Goal: Task Accomplishment & Management: Complete application form

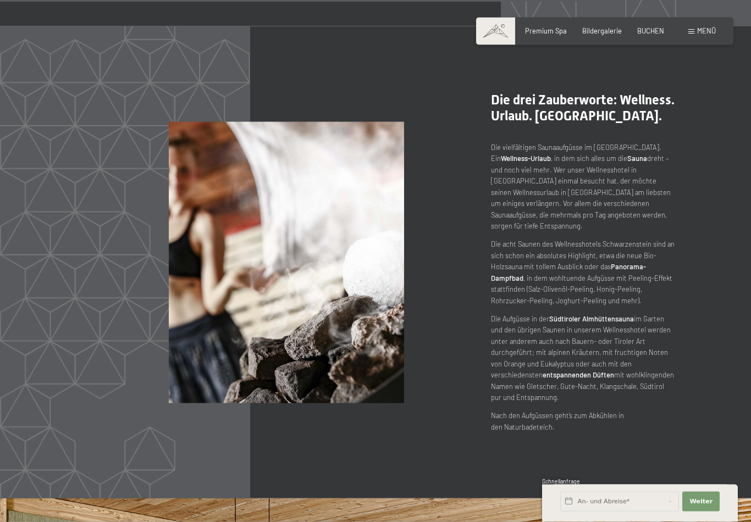
scroll to position [4598, 0]
click at [626, 512] on input "text" at bounding box center [619, 502] width 119 height 20
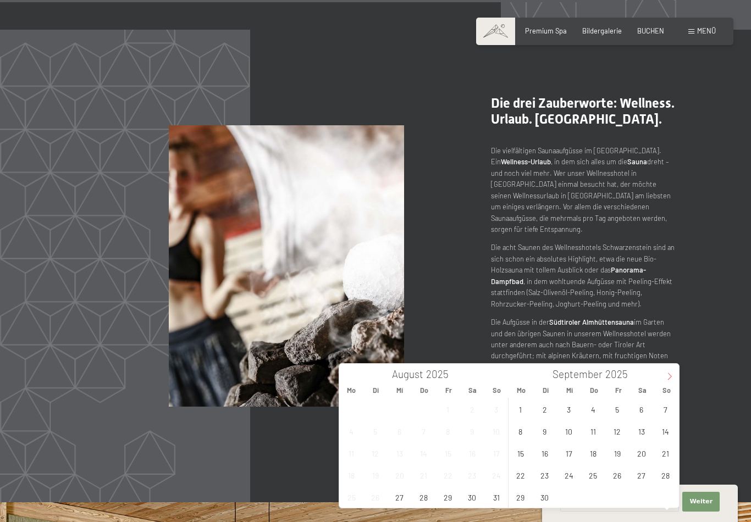
click at [668, 382] on span at bounding box center [669, 373] width 19 height 19
click at [596, 414] on span "2" at bounding box center [592, 409] width 21 height 21
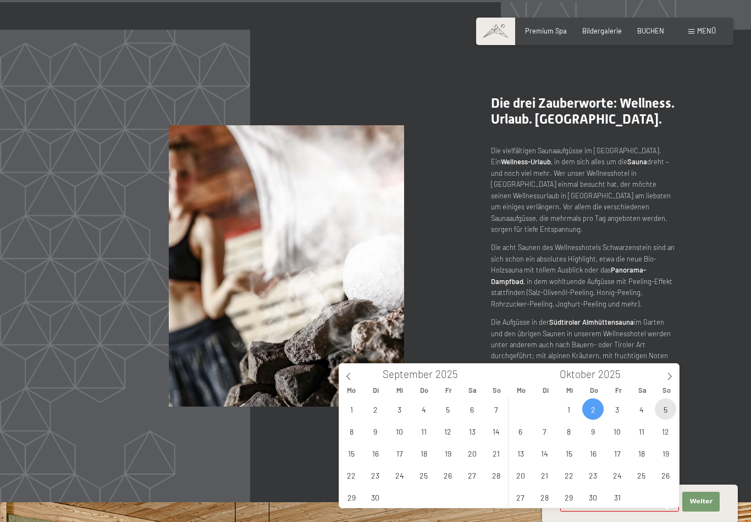
click at [659, 412] on span "5" at bounding box center [665, 409] width 21 height 21
type input "Do. 02.10.2025 - So. 05.10.2025"
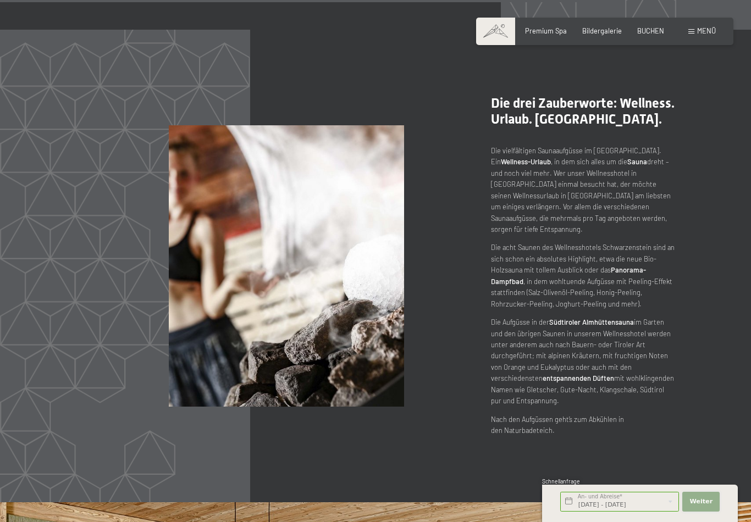
click at [704, 506] on span "Weiter" at bounding box center [700, 502] width 23 height 9
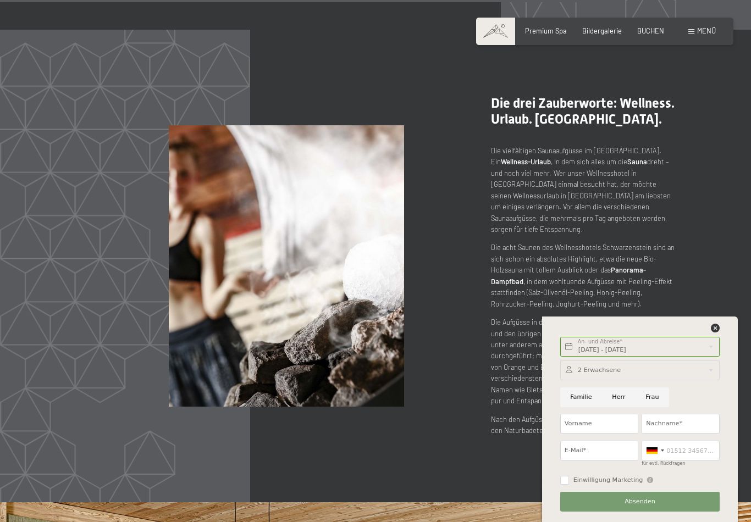
click at [619, 407] on input "Herr" at bounding box center [619, 398] width 34 height 20
radio input "true"
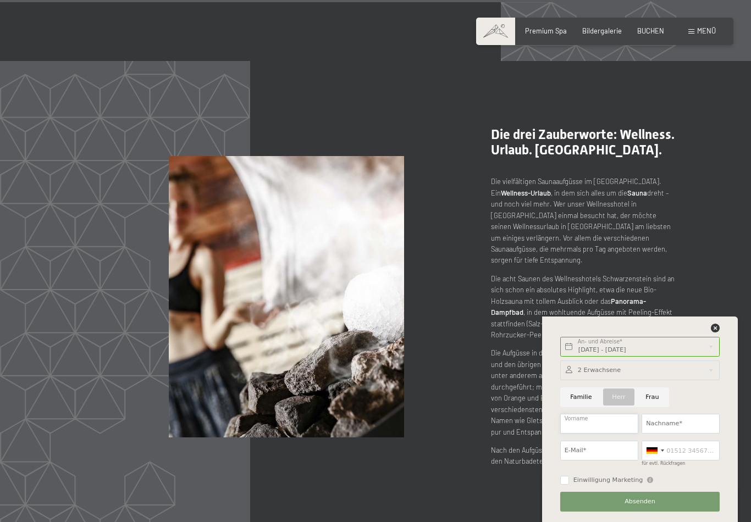
click at [587, 434] on input "Vorname" at bounding box center [599, 424] width 78 height 20
type input "Richard"
click at [676, 434] on input "Nachname*" at bounding box center [681, 424] width 78 height 20
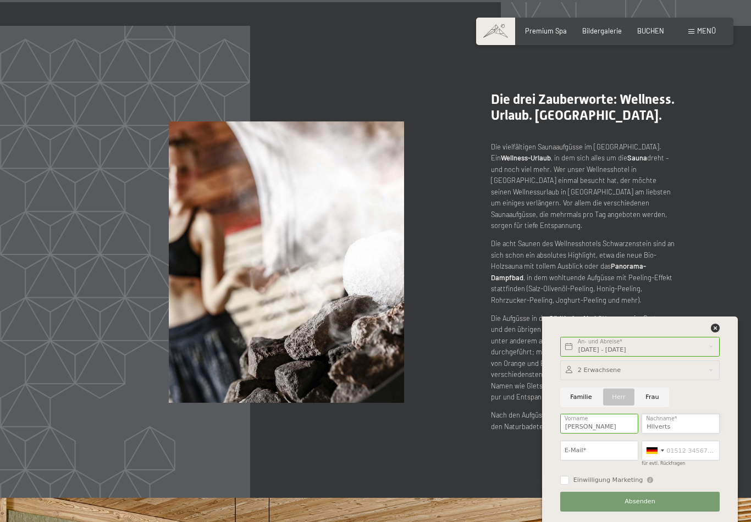
type input "HIlverts"
click at [574, 461] on input "E-Mail*" at bounding box center [599, 451] width 78 height 20
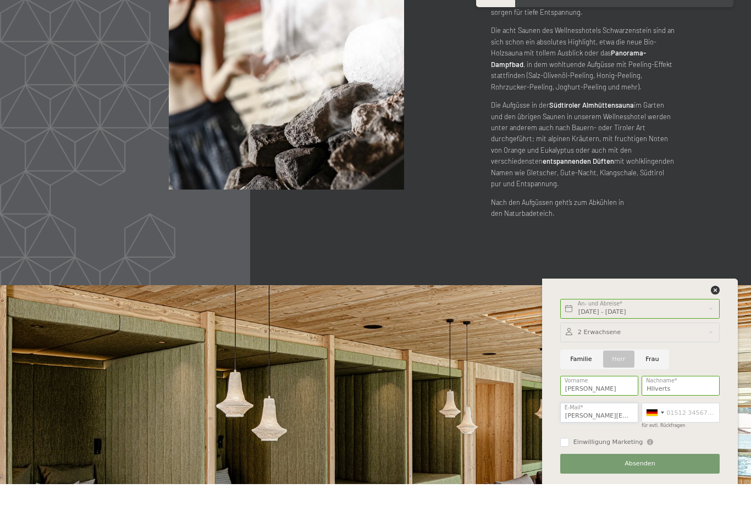
type input "richard@goldbergh.com"
click at [684, 441] on input "für evtl. Rückfragen" at bounding box center [681, 451] width 78 height 20
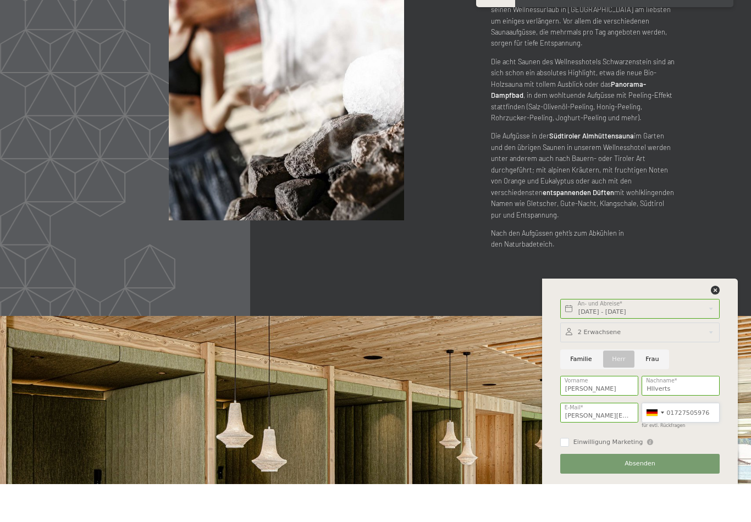
type input "01727505976"
click at [646, 498] on span "Absenden" at bounding box center [639, 502] width 31 height 9
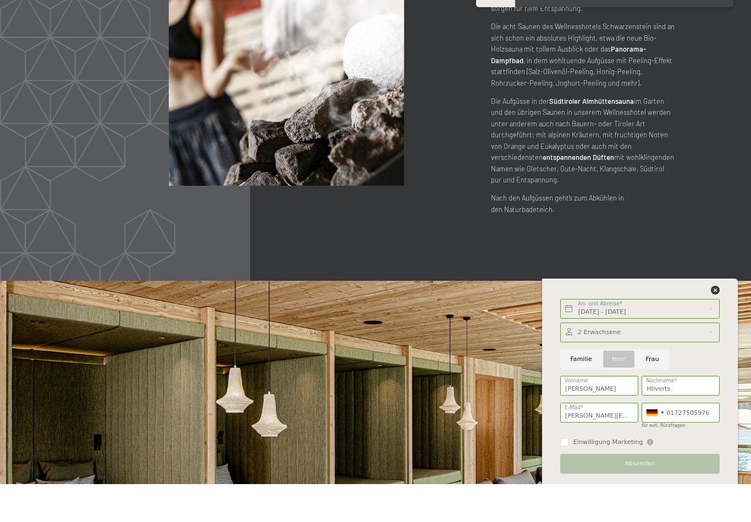
scroll to position [4816, 0]
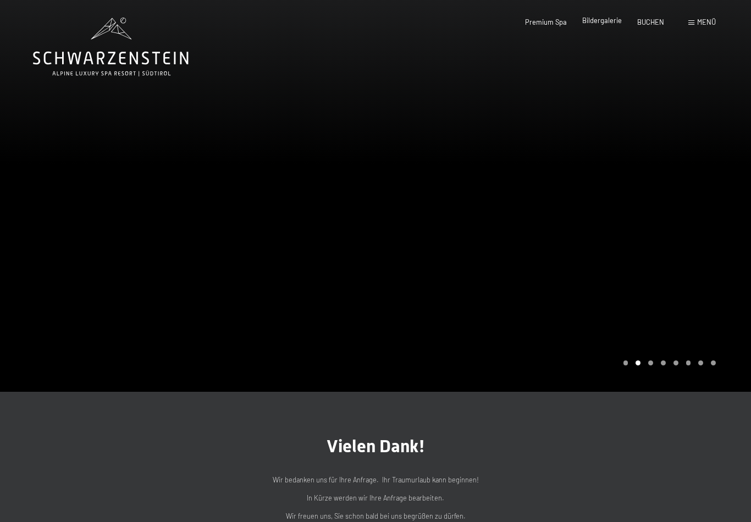
click at [610, 23] on span "Bildergalerie" at bounding box center [602, 20] width 40 height 9
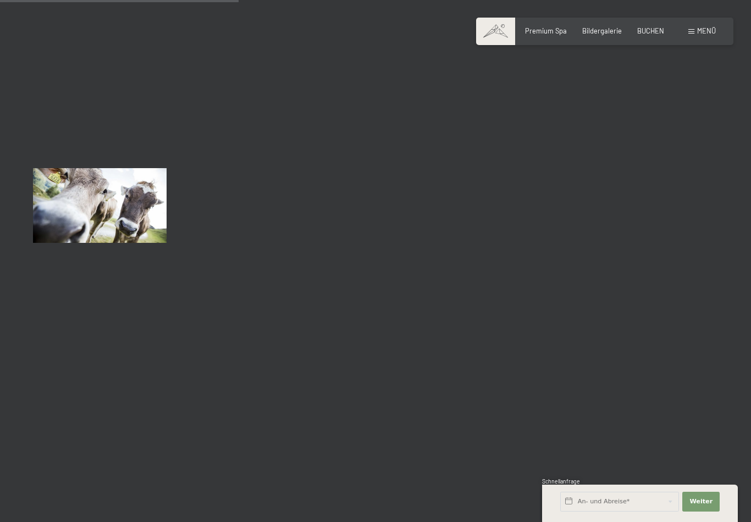
scroll to position [3365, 0]
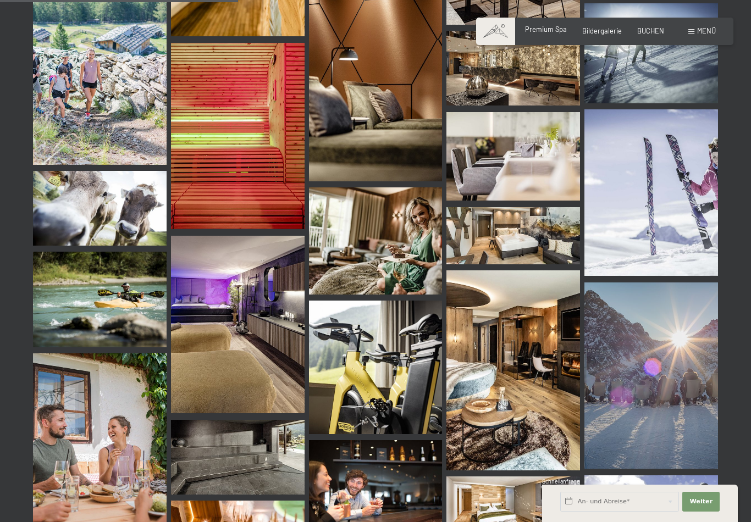
click at [549, 30] on span "Premium Spa" at bounding box center [546, 29] width 42 height 9
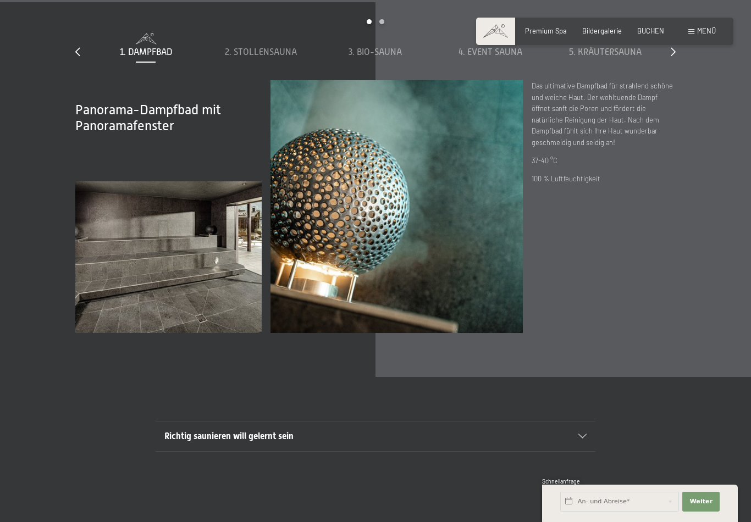
scroll to position [3194, 0]
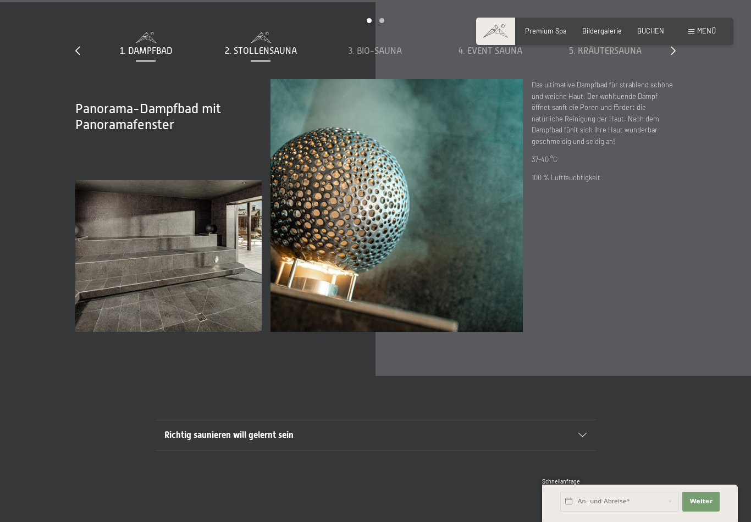
click at [279, 57] on div "2. Stollensauna" at bounding box center [261, 51] width 106 height 12
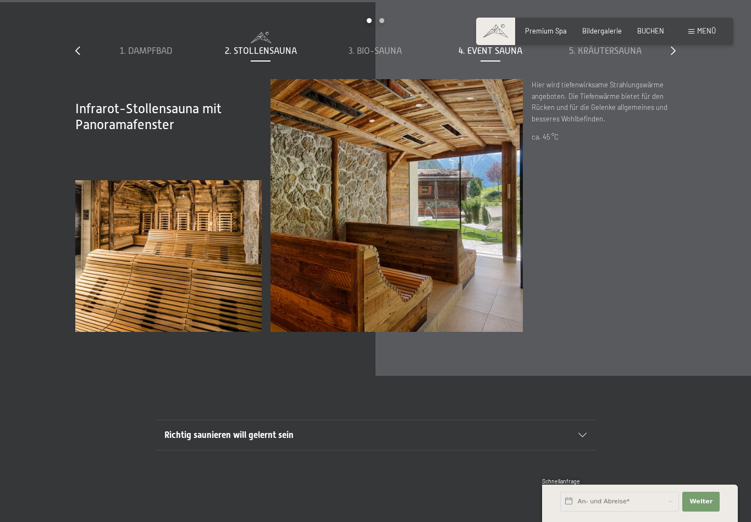
click at [511, 56] on span "4. Event Sauna" at bounding box center [490, 51] width 64 height 10
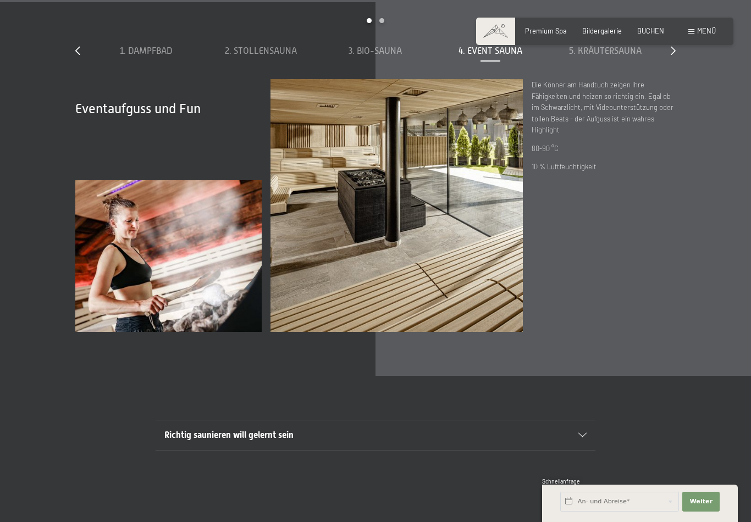
click at [693, 32] on span at bounding box center [691, 31] width 6 height 5
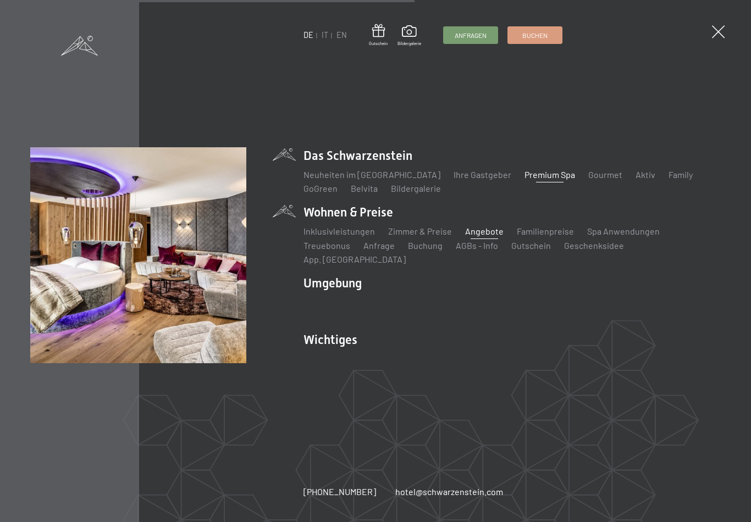
click at [474, 236] on link "Angebote" at bounding box center [484, 231] width 38 height 10
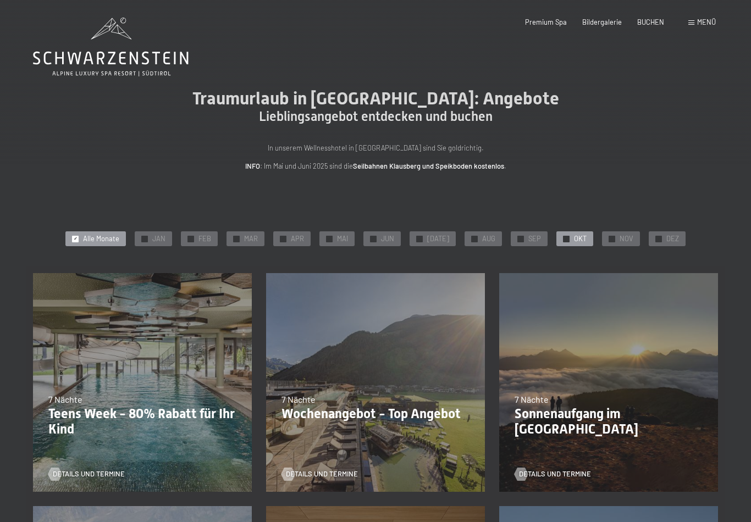
click at [574, 239] on span "OKT" at bounding box center [580, 239] width 13 height 10
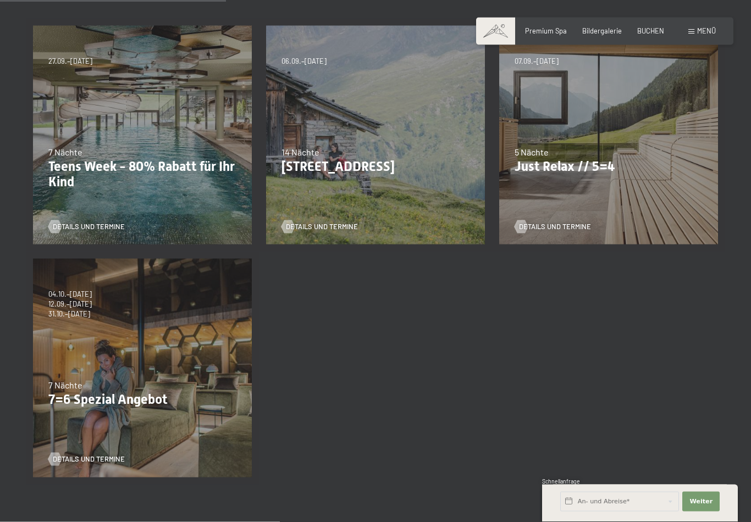
scroll to position [248, 0]
click at [107, 458] on span "Details und Termine" at bounding box center [100, 459] width 72 height 10
